Goal: Task Accomplishment & Management: Manage account settings

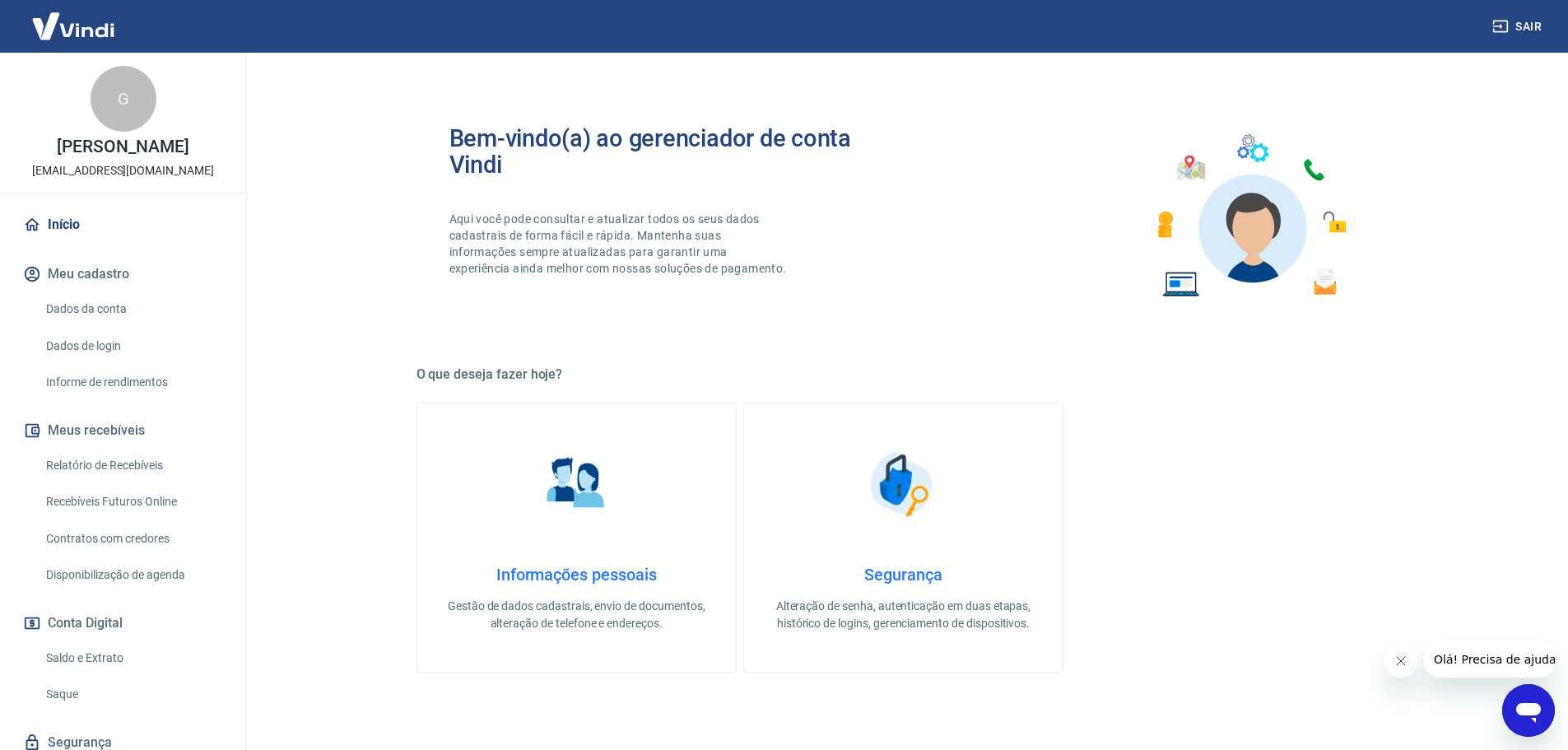
scroll to position [494, 0]
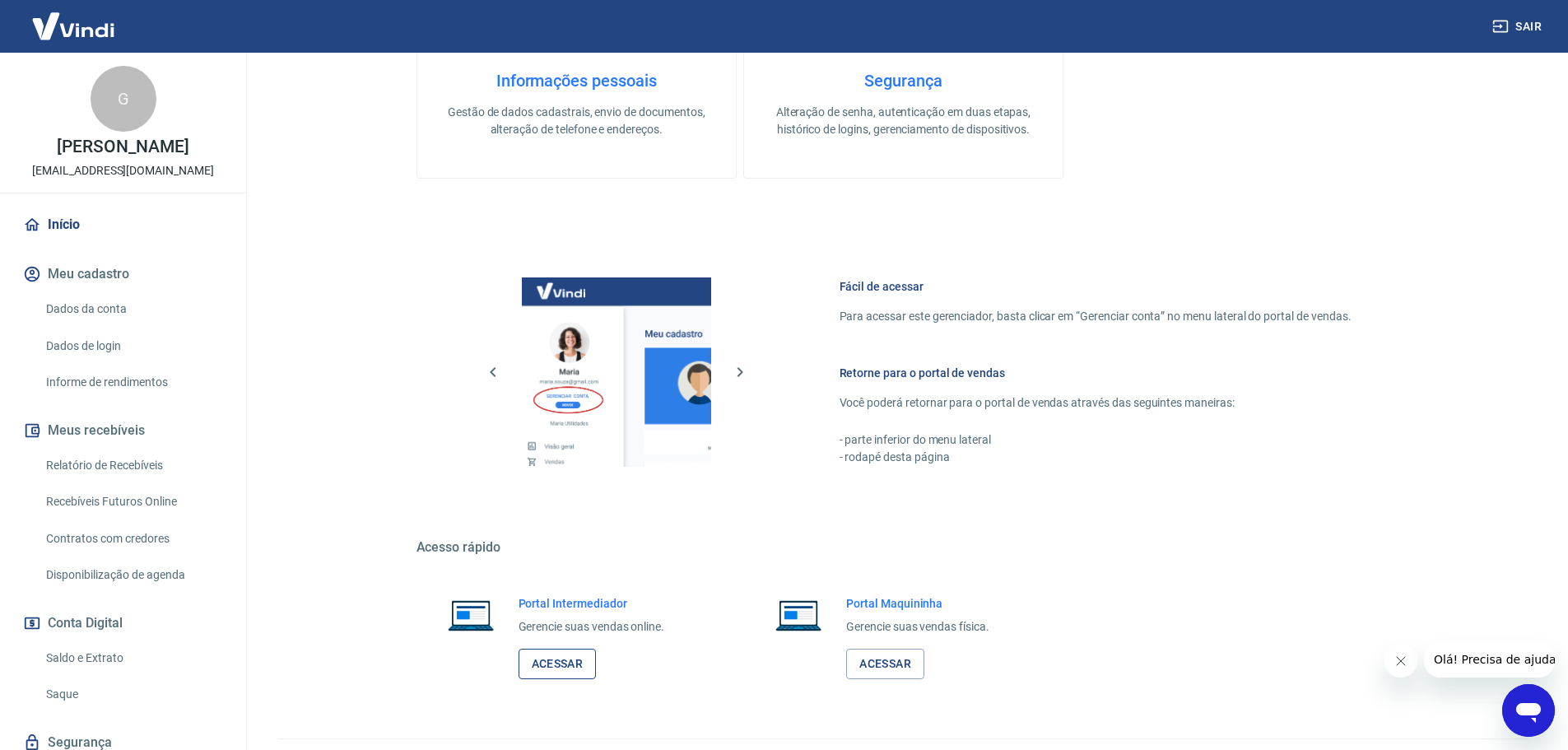
click at [579, 665] on link "Acessar" at bounding box center [558, 663] width 78 height 31
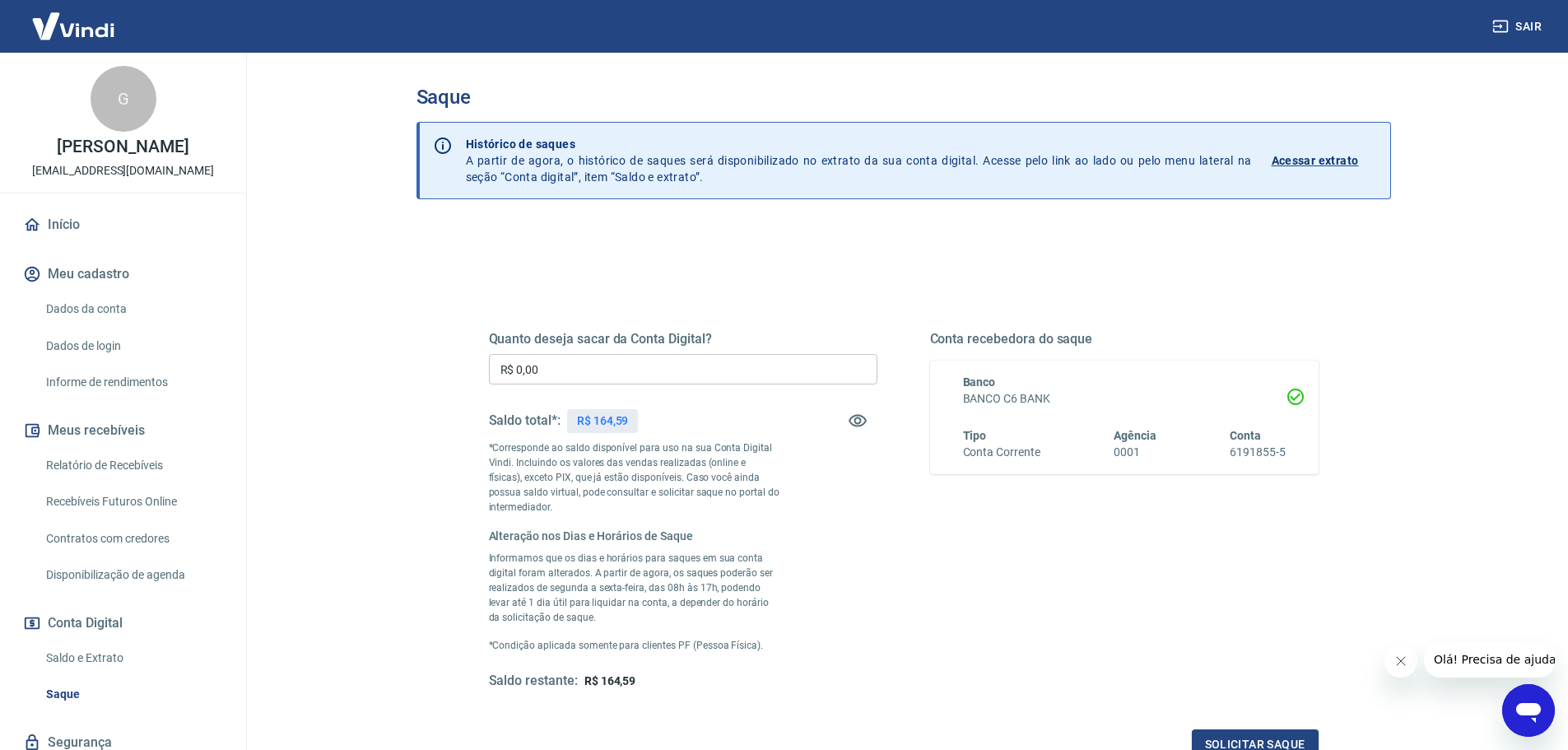
click at [654, 367] on input "R$ 0,00" at bounding box center [683, 369] width 388 height 31
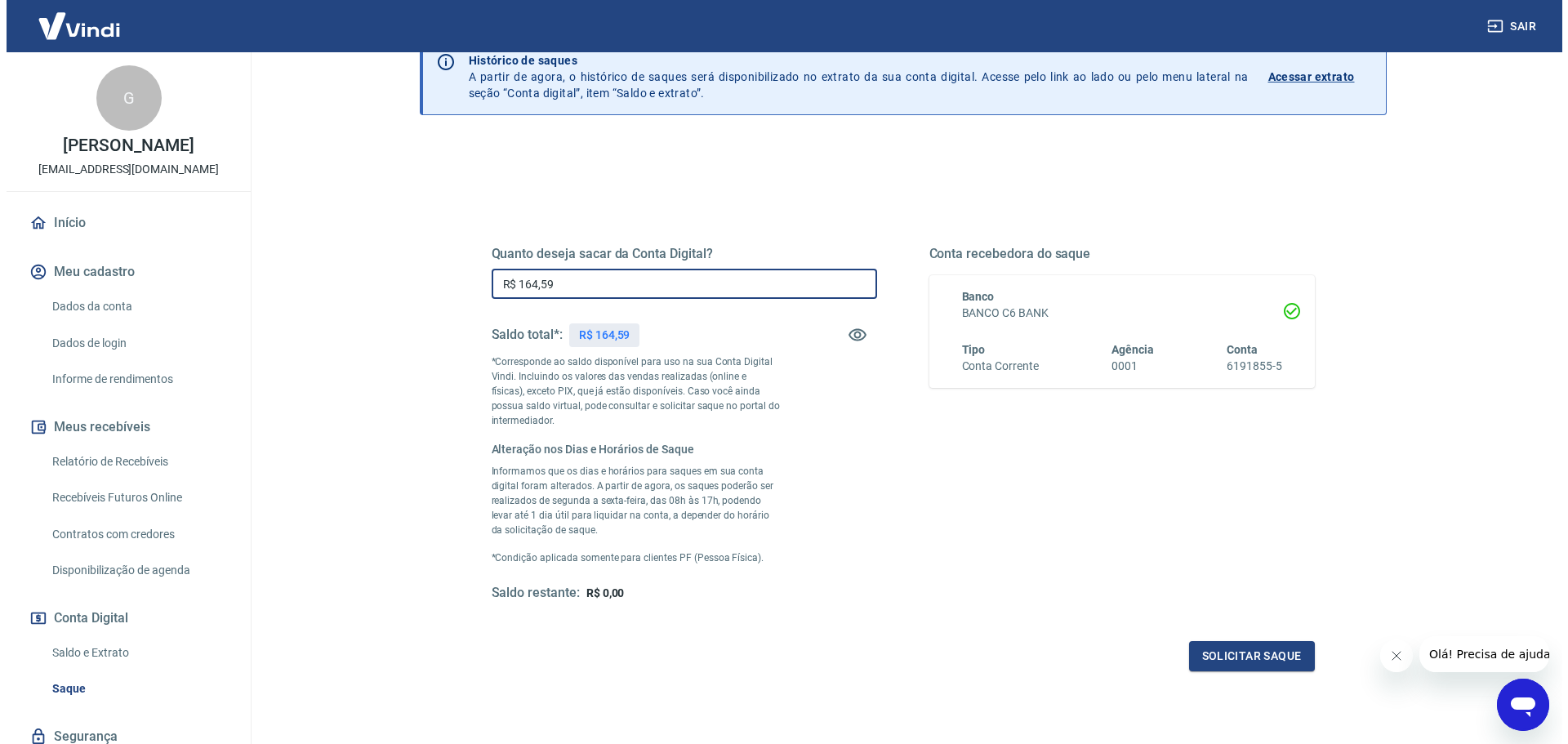
scroll to position [201, 0]
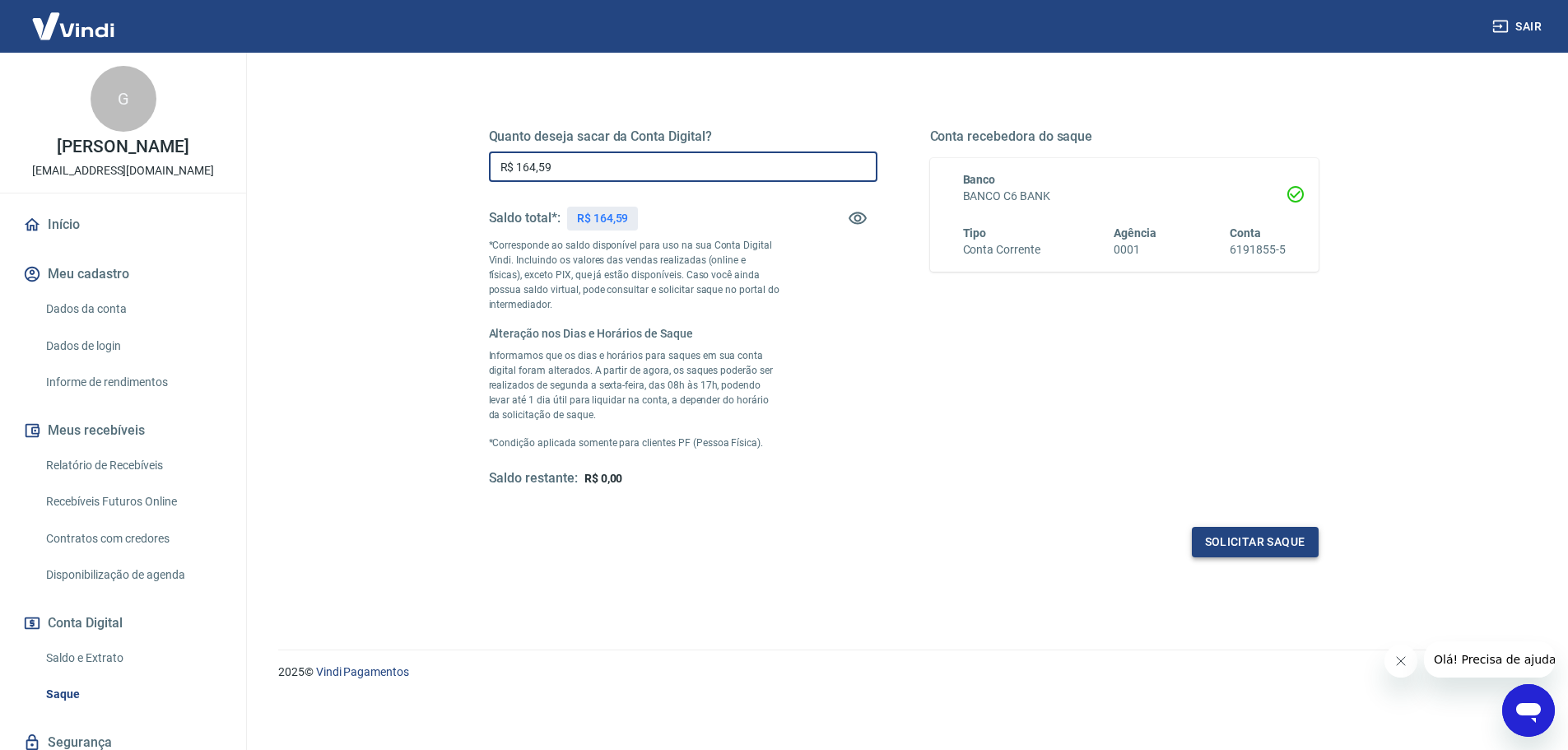
type input "R$ 164,59"
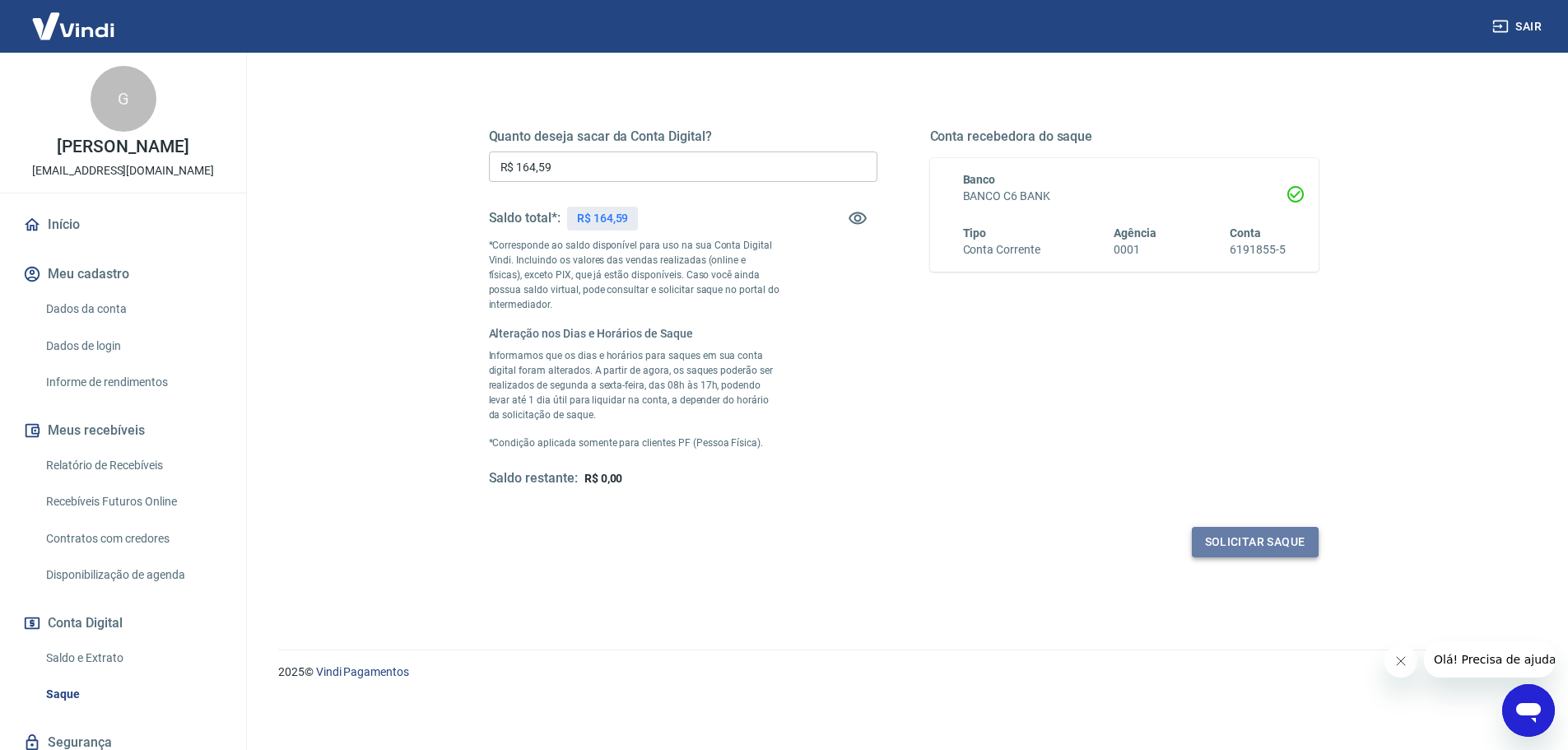
click at [1237, 541] on button "Solicitar saque" at bounding box center [1255, 542] width 127 height 31
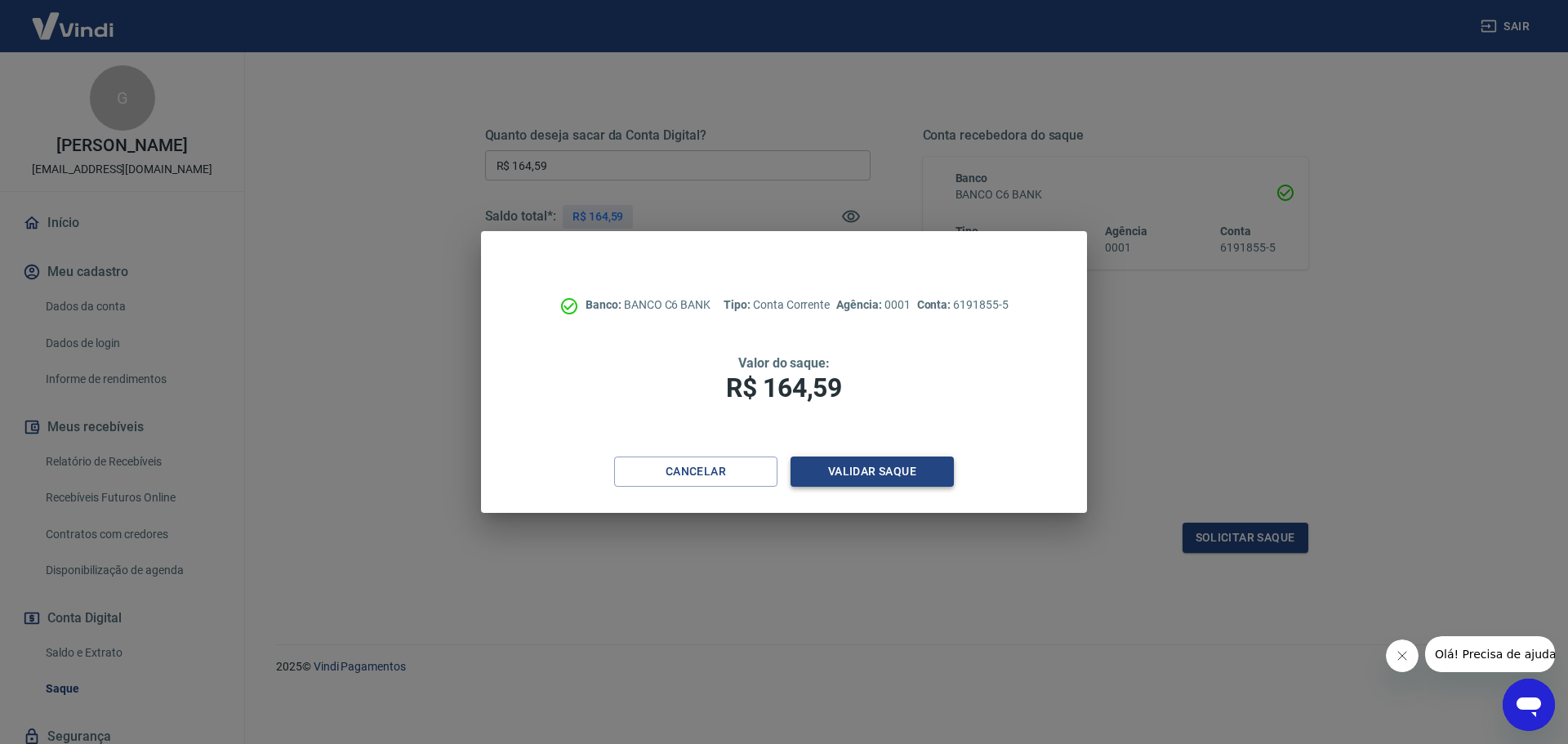
click at [859, 466] on button "Validar saque" at bounding box center [872, 471] width 164 height 30
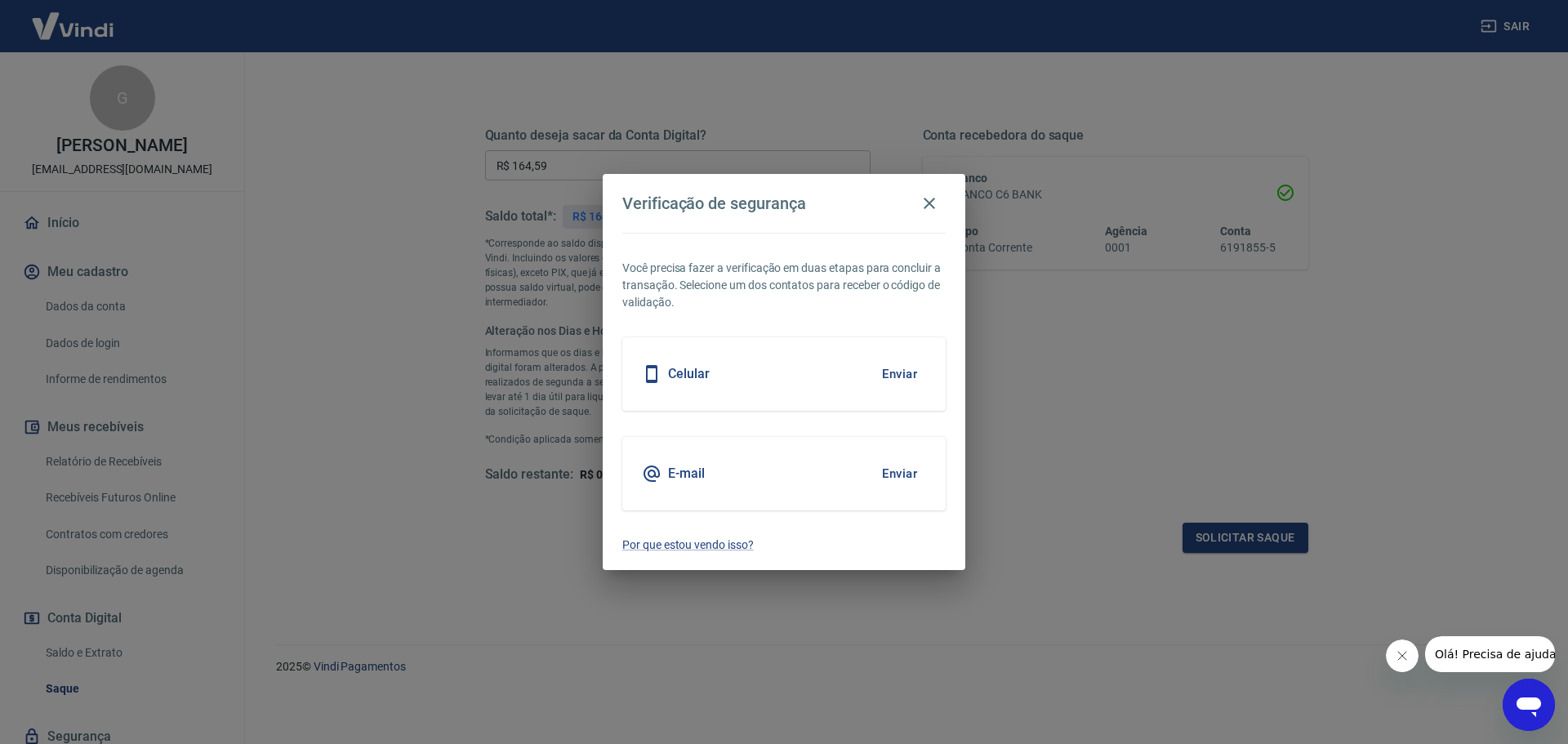
click at [885, 466] on button "Enviar" at bounding box center [900, 473] width 53 height 34
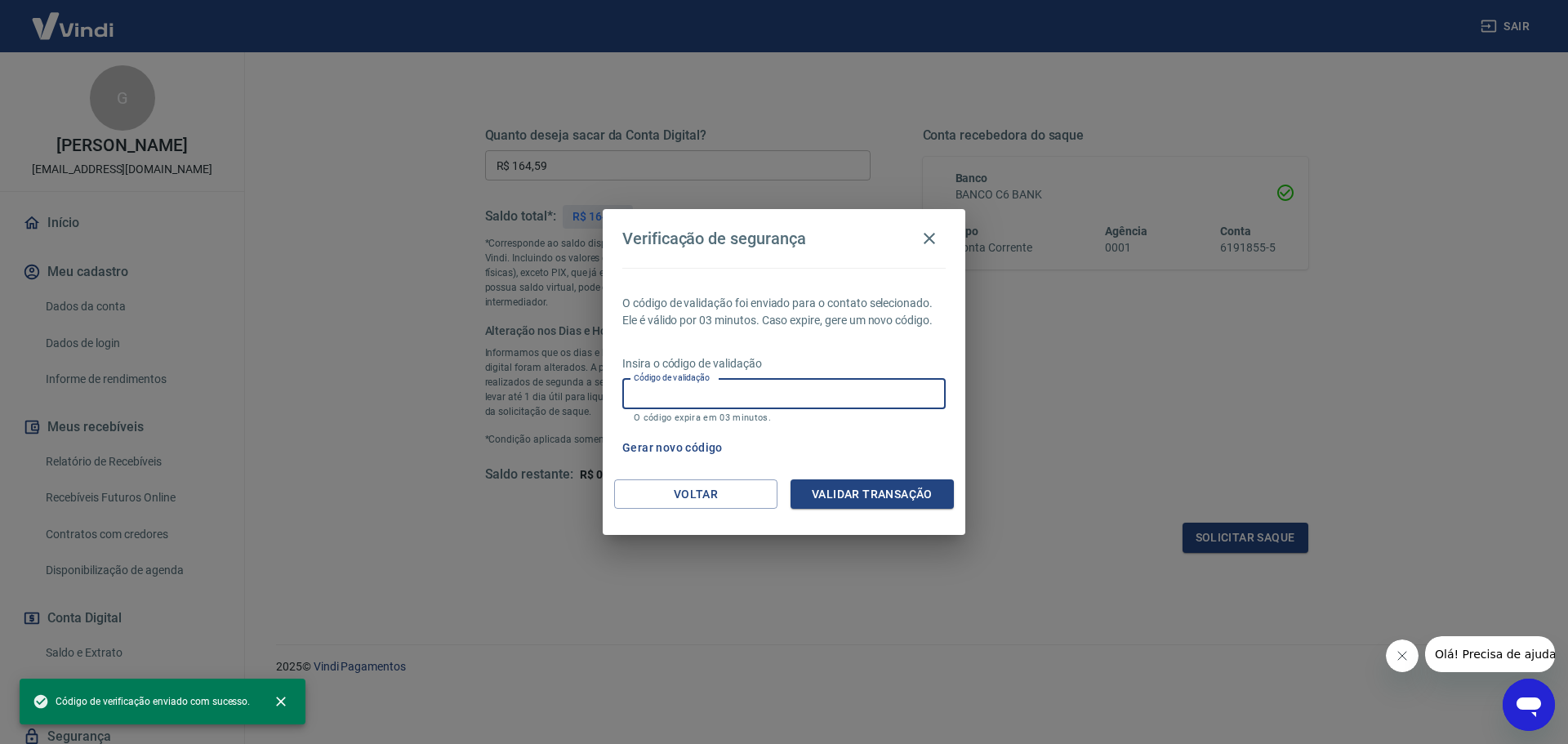
click at [843, 392] on input "Código de validação" at bounding box center [784, 393] width 324 height 30
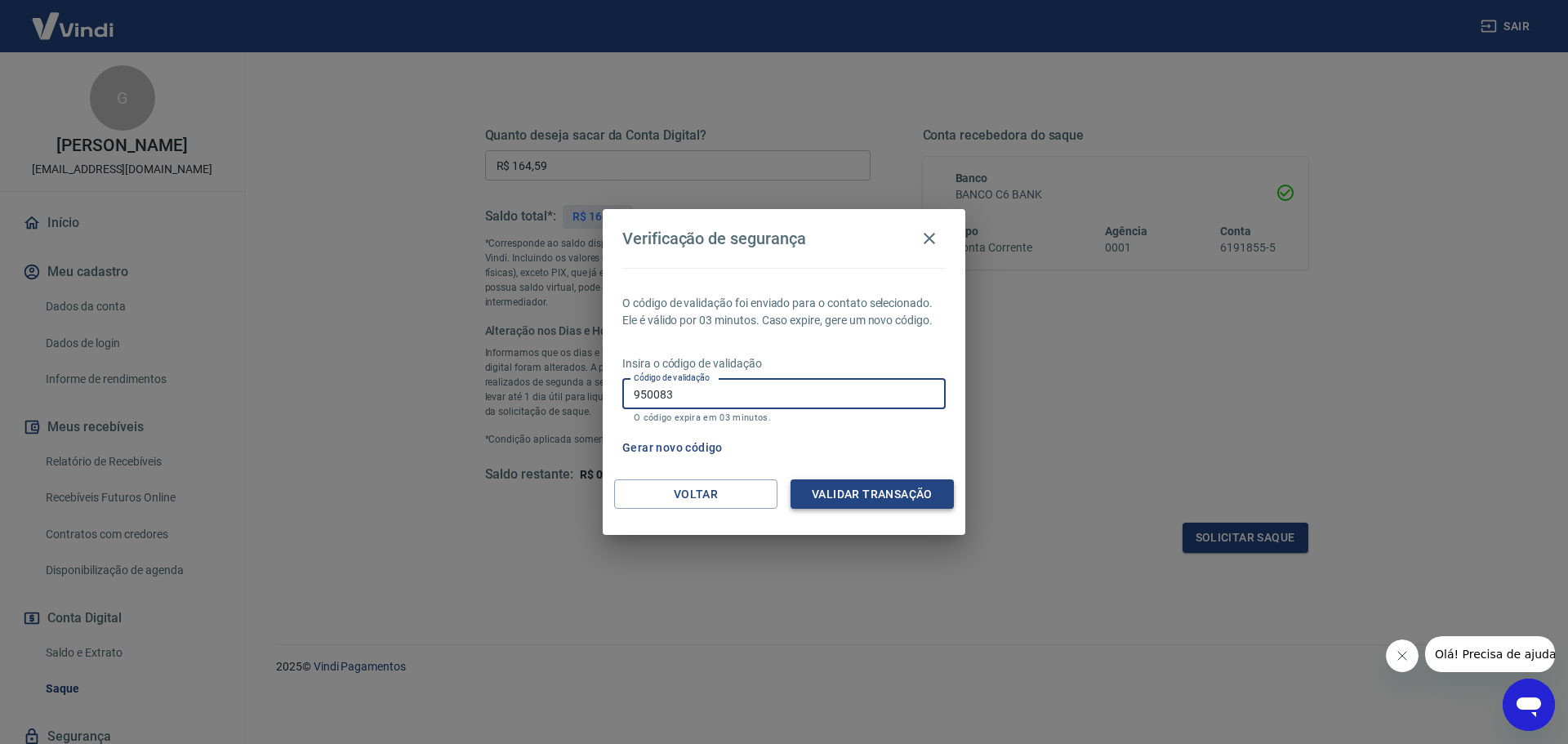
type input "950083"
click at [858, 494] on button "Validar transação" at bounding box center [872, 494] width 164 height 30
